Goal: Information Seeking & Learning: Learn about a topic

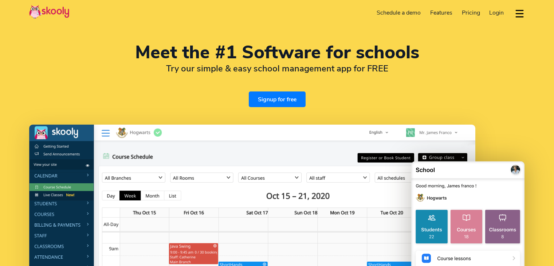
select select "en"
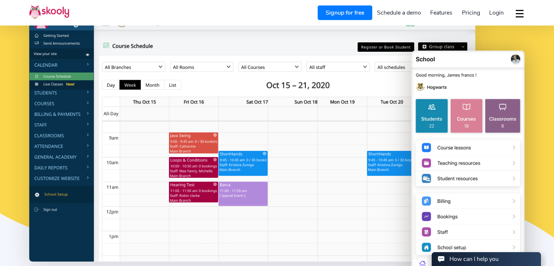
select select "1"
select select "Canada"
select select "America/New_York"
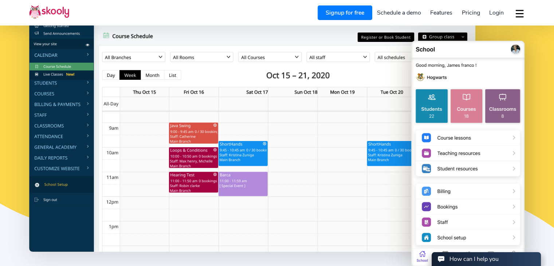
scroll to position [109, 0]
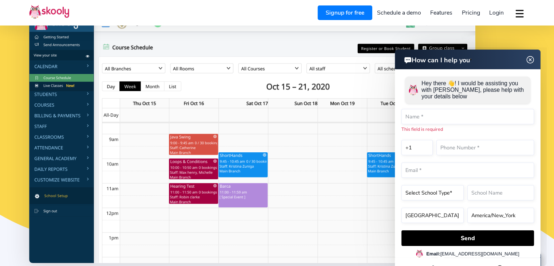
click at [529, 62] on img at bounding box center [530, 60] width 9 height 14
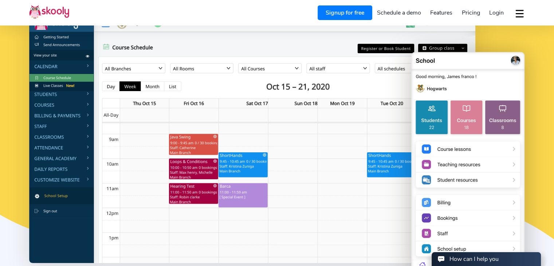
click at [468, 13] on span "Pricing" at bounding box center [471, 13] width 18 height 8
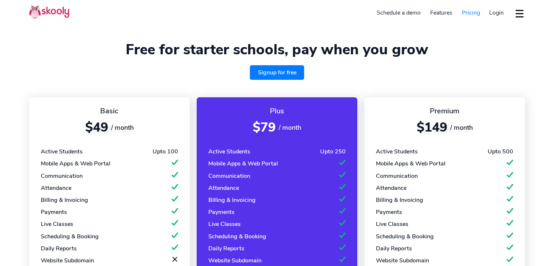
select select "en"
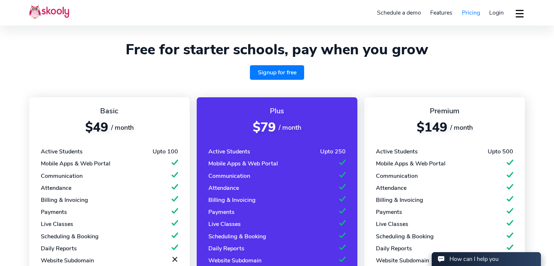
scroll to position [146, 0]
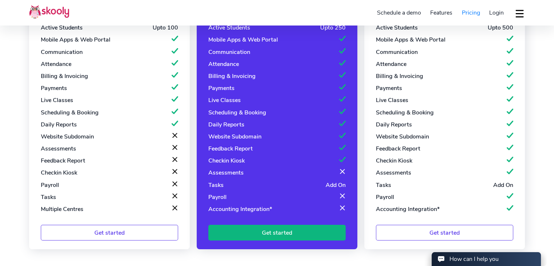
select select "1"
select select "Canada"
select select "America/New_York"
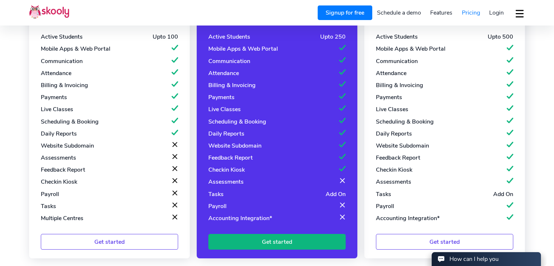
scroll to position [73, 0]
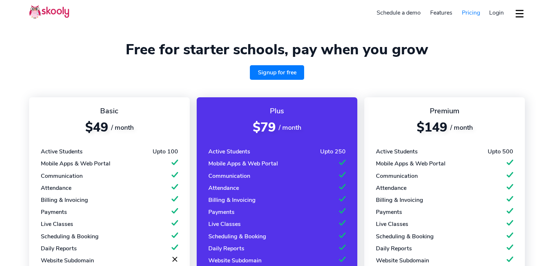
select select "en"
